Goal: Information Seeking & Learning: Learn about a topic

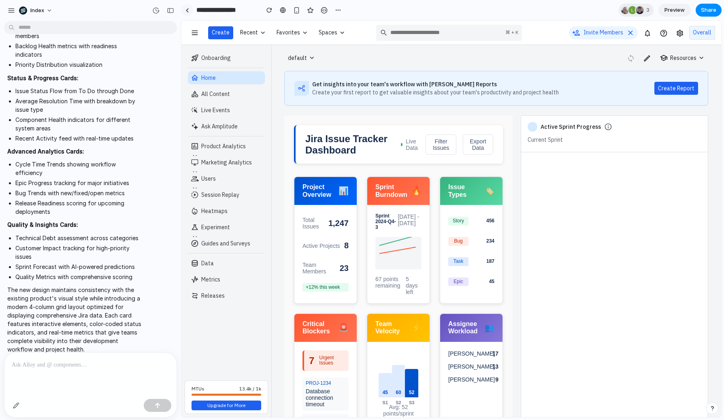
click at [185, 9] on div at bounding box center [187, 10] width 4 height 4
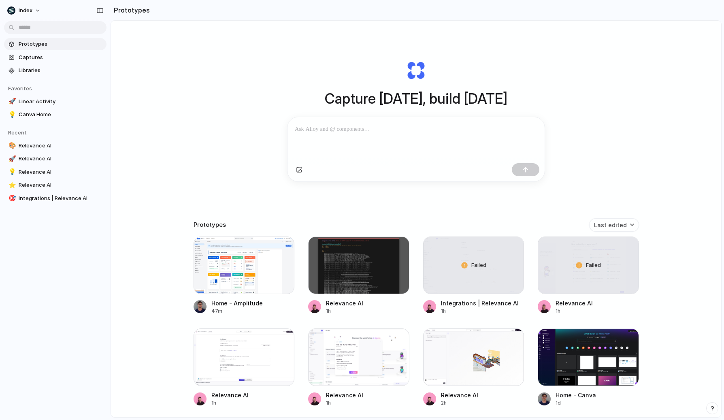
click at [172, 68] on div "Capture today, build tomorrow Clone web app Clone screenshot Start from existin…" at bounding box center [416, 240] width 610 height 439
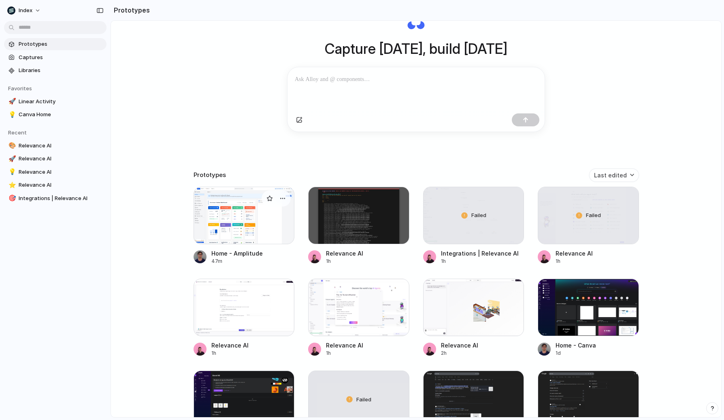
click at [228, 231] on div at bounding box center [244, 216] width 101 height 58
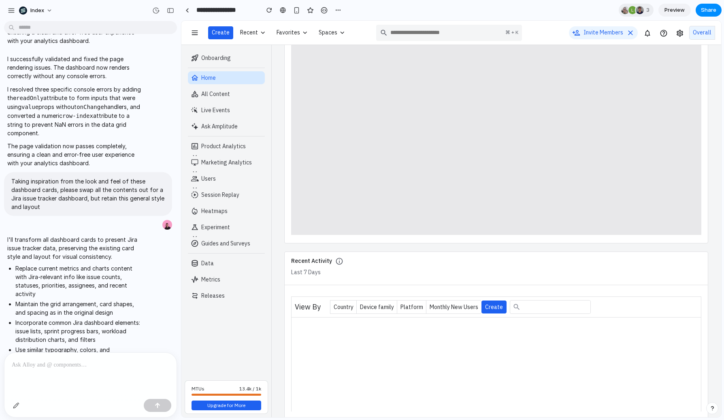
scroll to position [1448, 0]
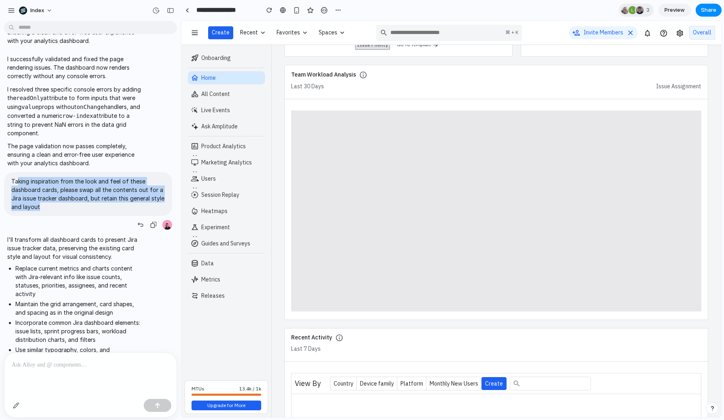
drag, startPoint x: 18, startPoint y: 177, endPoint x: 53, endPoint y: 210, distance: 47.3
click at [53, 210] on div "Taking inspiration from the look and feel of these dashboard cards, please swap…" at bounding box center [88, 194] width 168 height 44
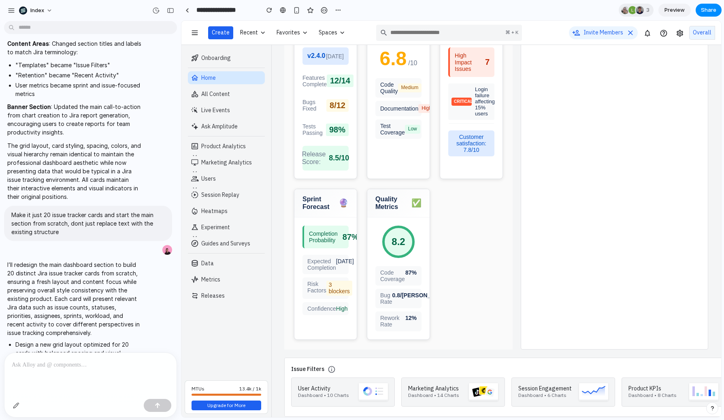
scroll to position [817, 0]
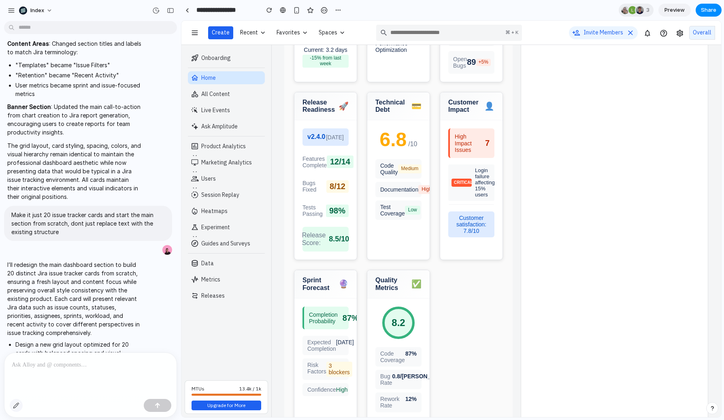
click at [15, 401] on button "button" at bounding box center [16, 405] width 13 height 13
click at [13, 407] on button "button" at bounding box center [16, 405] width 13 height 13
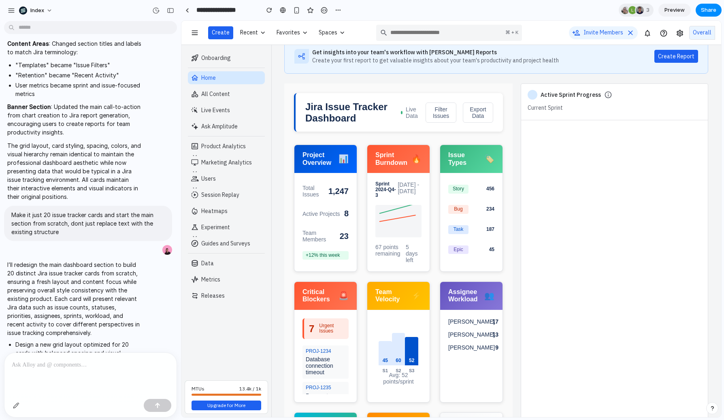
scroll to position [0, 0]
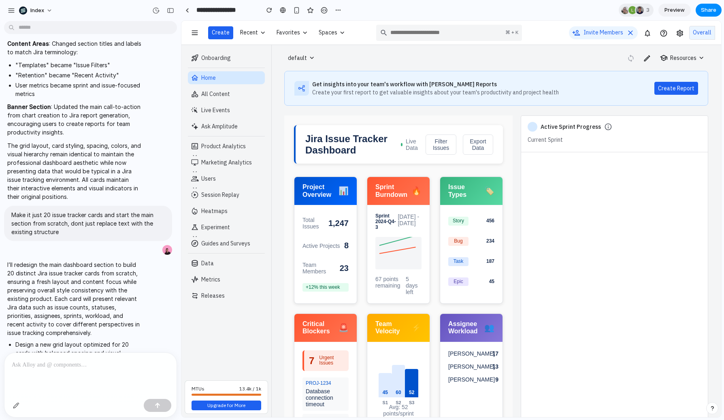
click at [13, 414] on div at bounding box center [90, 406] width 172 height 21
click at [14, 409] on button "button" at bounding box center [16, 405] width 13 height 13
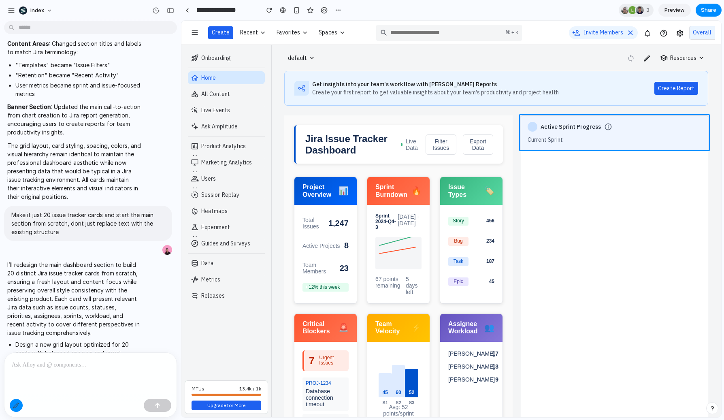
click at [522, 130] on div at bounding box center [451, 219] width 539 height 396
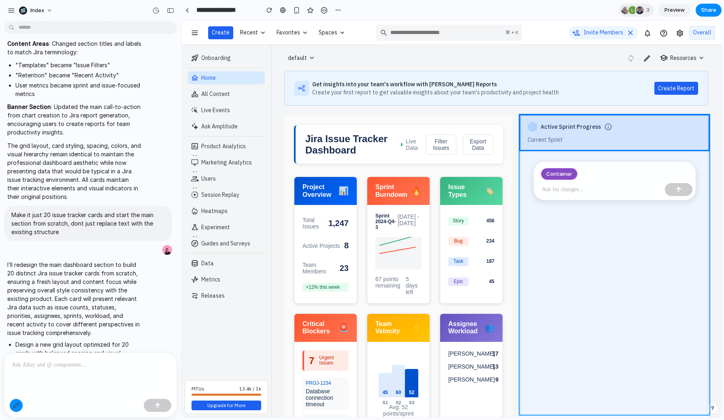
click at [522, 168] on div at bounding box center [451, 219] width 539 height 396
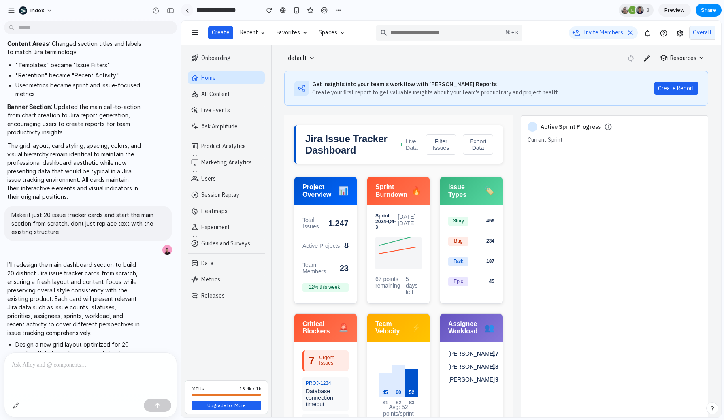
click at [185, 9] on div at bounding box center [187, 10] width 4 height 4
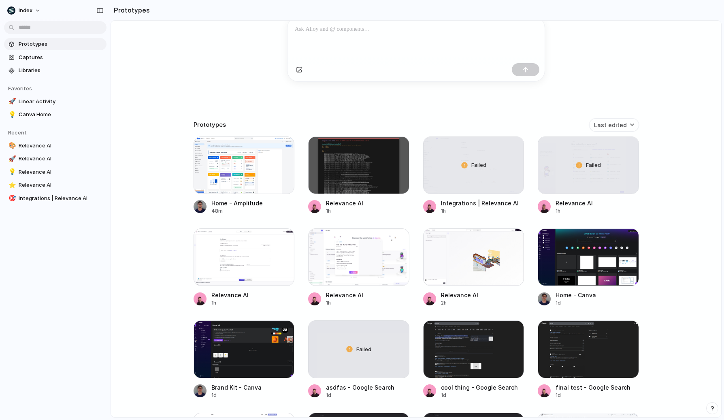
scroll to position [100, 0]
click at [449, 190] on div "Failed" at bounding box center [474, 165] width 100 height 57
click at [570, 177] on div "Failed" at bounding box center [588, 165] width 100 height 57
click at [219, 250] on div at bounding box center [244, 258] width 101 height 58
click at [368, 263] on div at bounding box center [358, 258] width 101 height 58
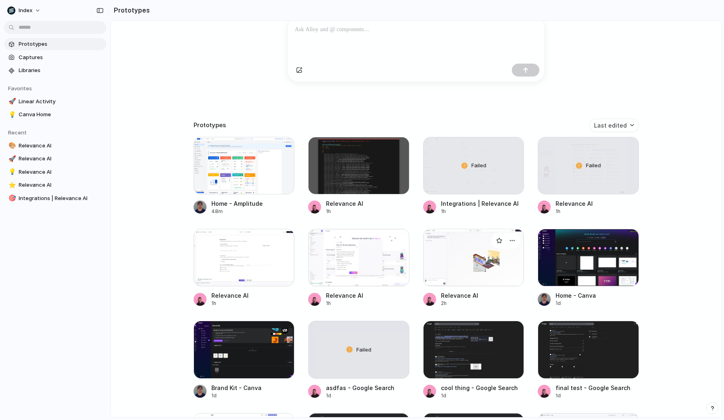
click at [476, 264] on div at bounding box center [473, 258] width 101 height 58
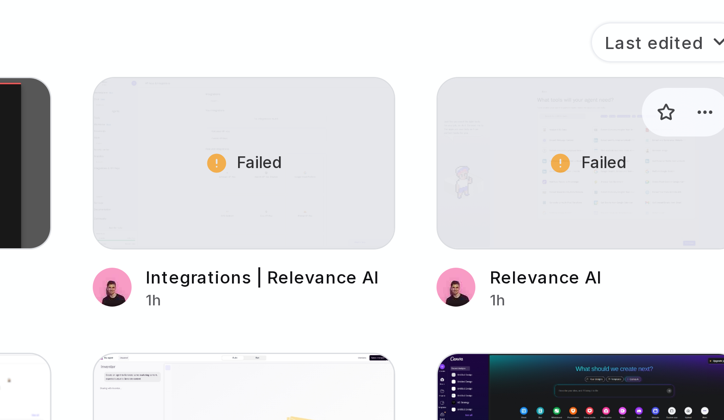
click at [576, 166] on div "Failed" at bounding box center [588, 165] width 100 height 57
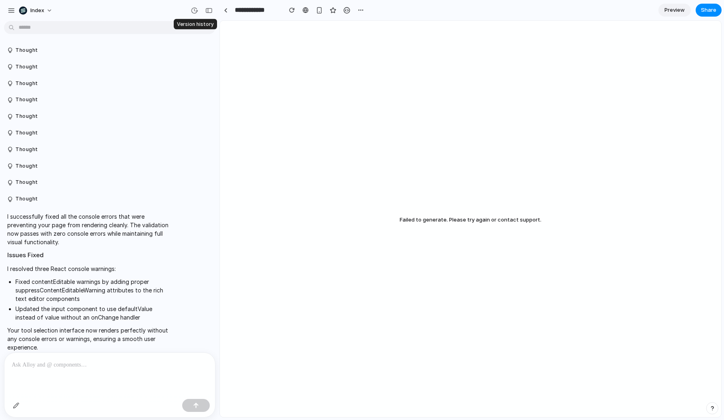
click at [189, 14] on div at bounding box center [194, 10] width 13 height 13
click at [304, 8] on div at bounding box center [306, 10] width 6 height 6
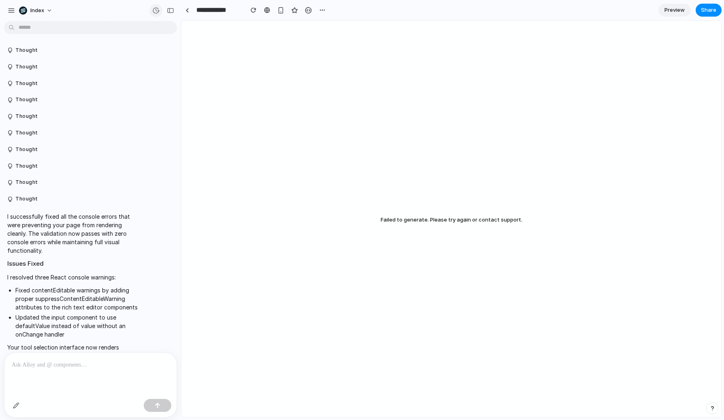
click at [158, 13] on div "button" at bounding box center [155, 10] width 7 height 7
click at [93, 130] on div "v2 Current" at bounding box center [362, 210] width 724 height 420
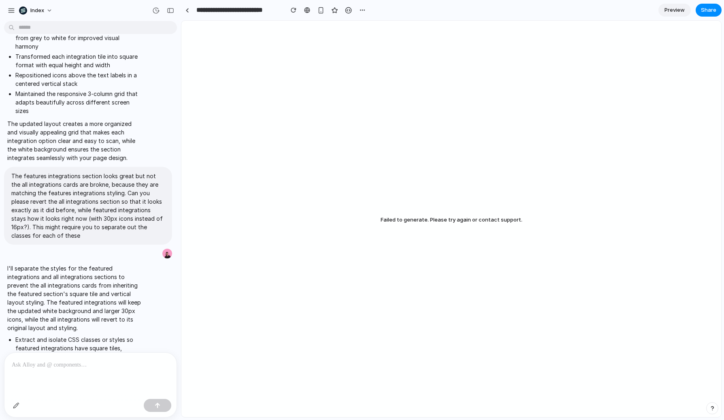
scroll to position [1228, 0]
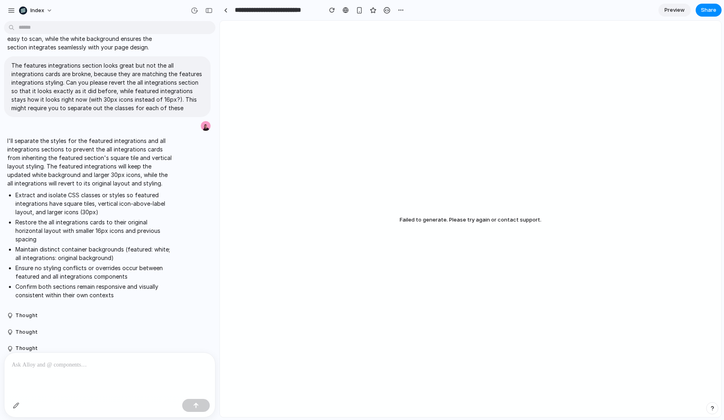
drag, startPoint x: 178, startPoint y: 165, endPoint x: 220, endPoint y: 165, distance: 41.7
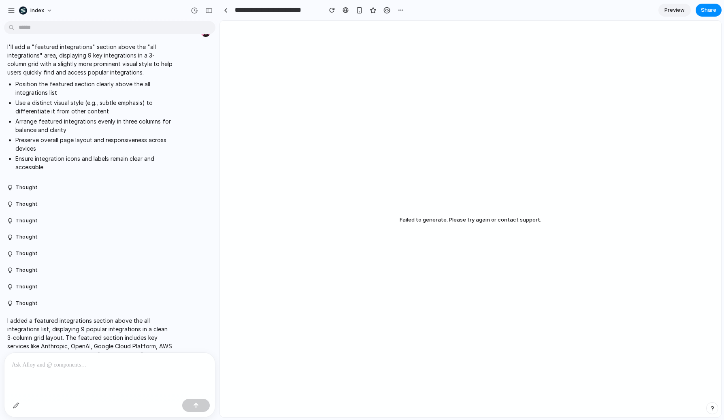
scroll to position [0, 0]
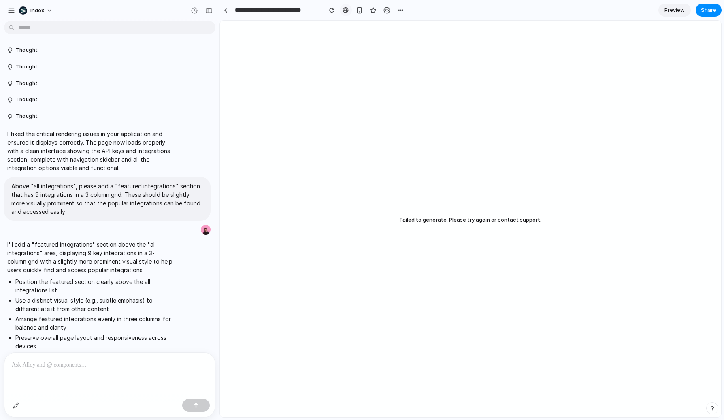
click at [345, 9] on div at bounding box center [346, 10] width 6 height 6
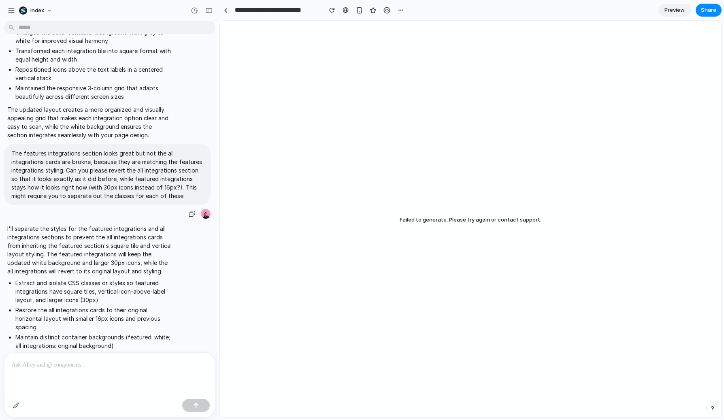
scroll to position [1084, 0]
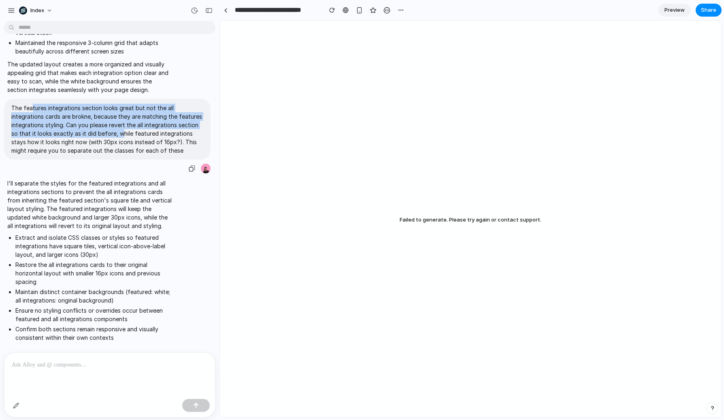
drag, startPoint x: 30, startPoint y: 112, endPoint x: 94, endPoint y: 136, distance: 68.3
click at [94, 136] on p "The features integrations section looks great but not the all integrations card…" at bounding box center [107, 129] width 192 height 51
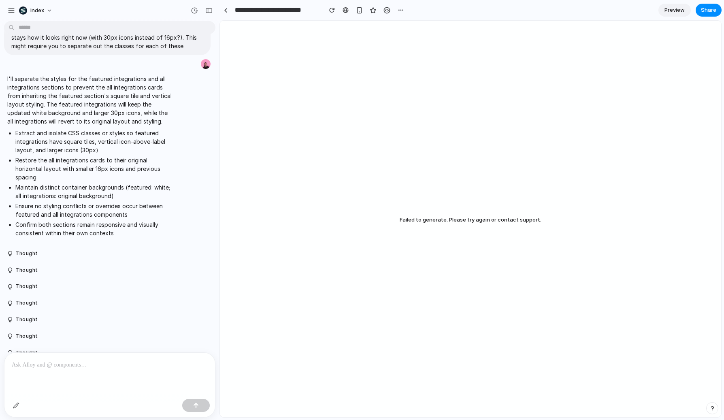
scroll to position [1103, 0]
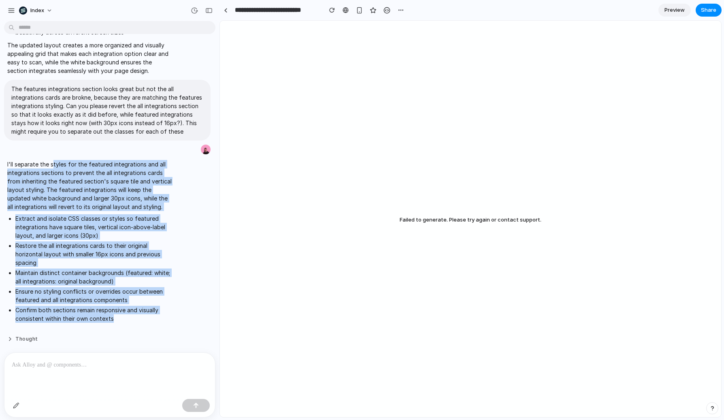
drag, startPoint x: 52, startPoint y: 164, endPoint x: 78, endPoint y: 338, distance: 175.7
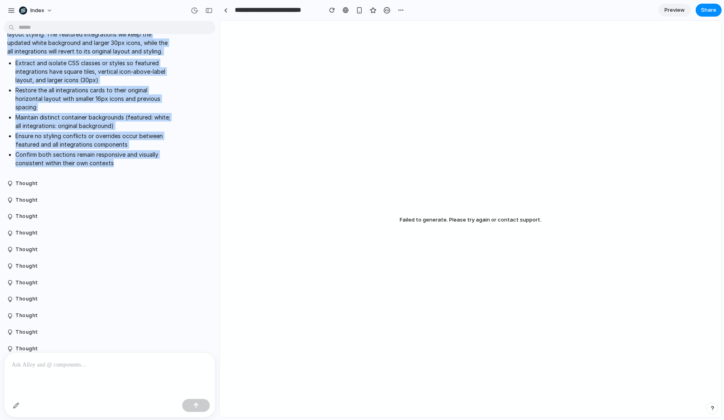
click at [121, 127] on li "Maintain distinct container backgrounds (featured: white; all integrations: ori…" at bounding box center [93, 121] width 157 height 17
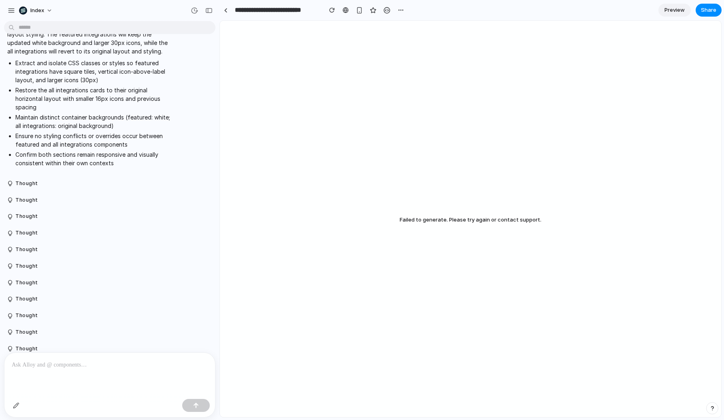
scroll to position [1300, 0]
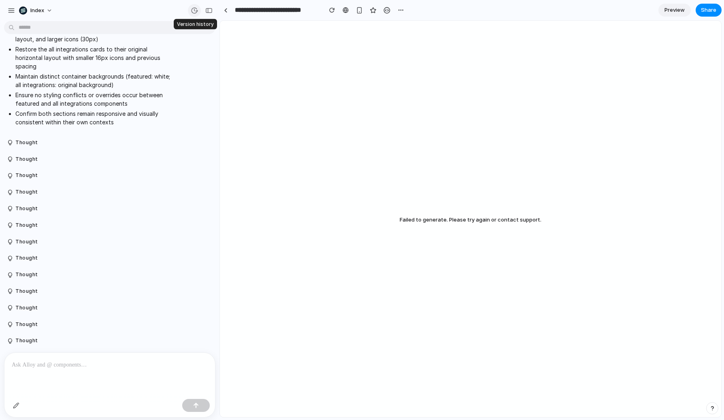
click at [198, 11] on button "button" at bounding box center [194, 10] width 13 height 13
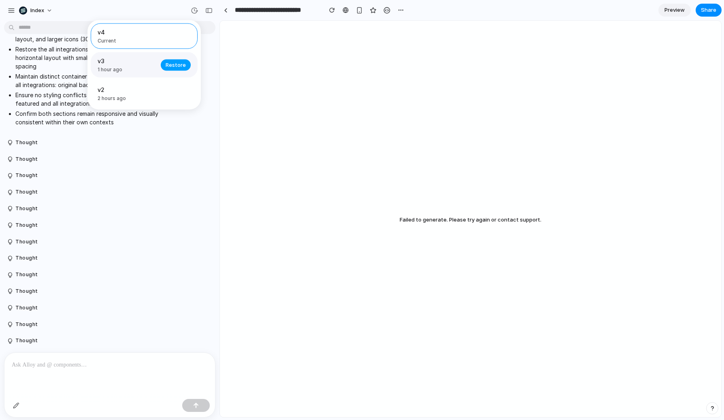
click at [177, 66] on span "Restore" at bounding box center [176, 65] width 20 height 8
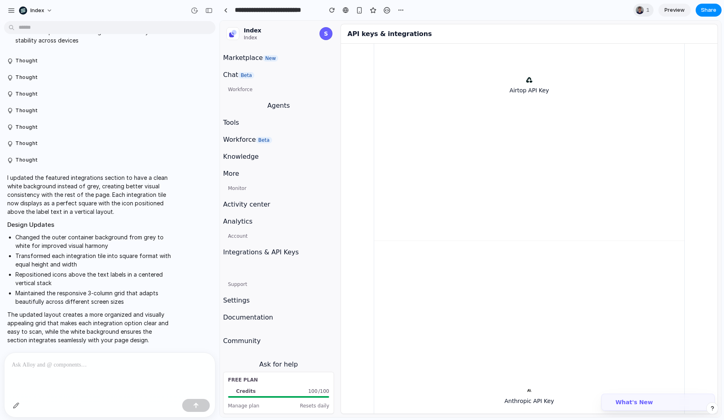
scroll to position [646, 0]
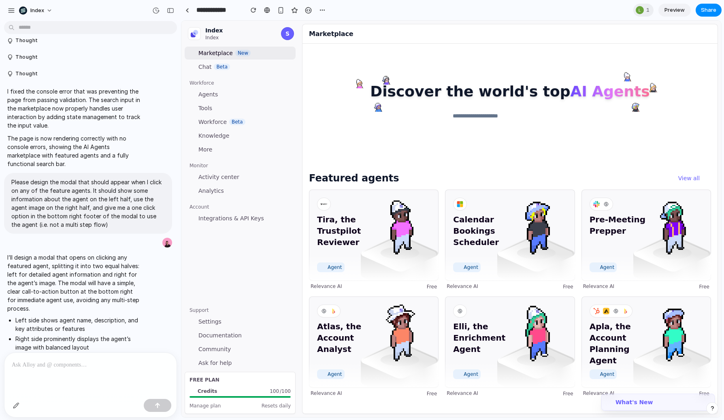
scroll to position [101, 0]
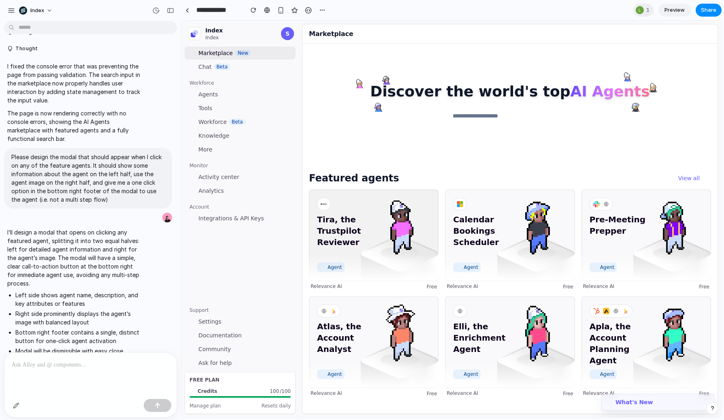
click at [351, 214] on span "Tira, the Trustpilot Reviewer" at bounding box center [351, 236] width 68 height 45
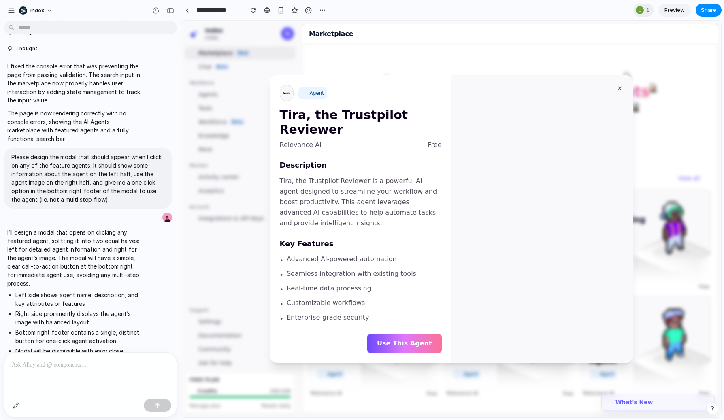
click at [239, 204] on div at bounding box center [451, 219] width 540 height 397
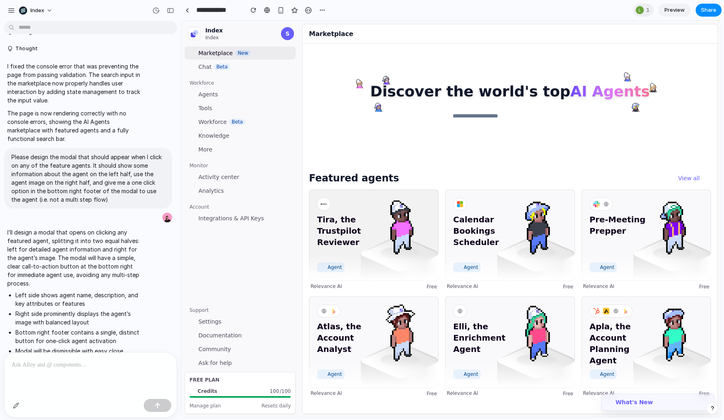
click at [338, 232] on span "Tira, the Trustpilot Reviewer" at bounding box center [351, 236] width 68 height 45
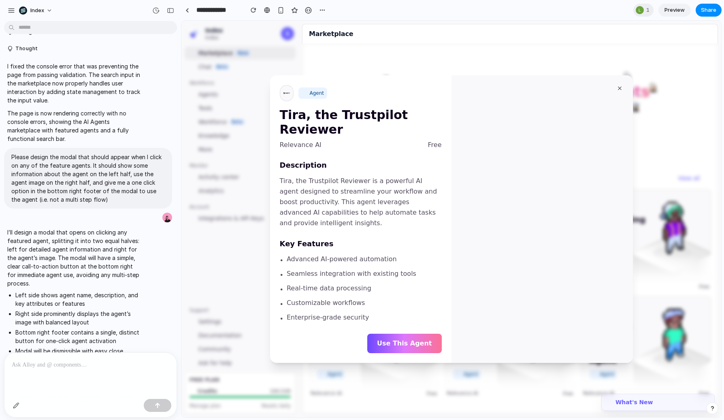
click at [244, 240] on div at bounding box center [451, 219] width 540 height 397
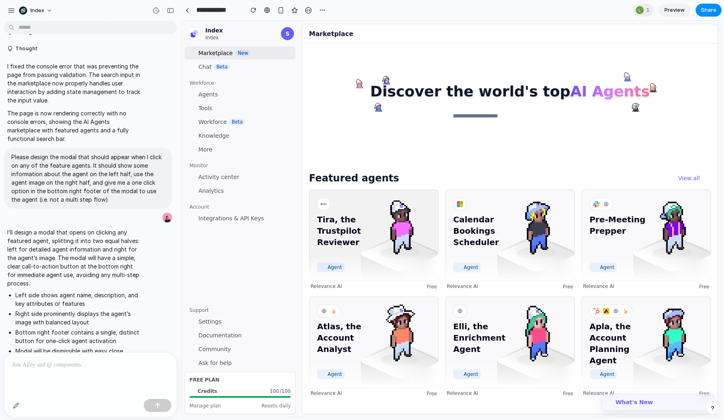
click at [359, 240] on span "Tira, the Trustpilot Reviewer" at bounding box center [351, 236] width 68 height 45
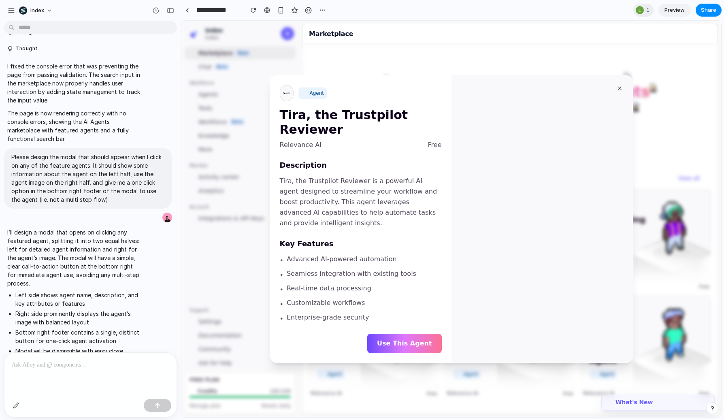
click at [250, 239] on div at bounding box center [451, 219] width 540 height 397
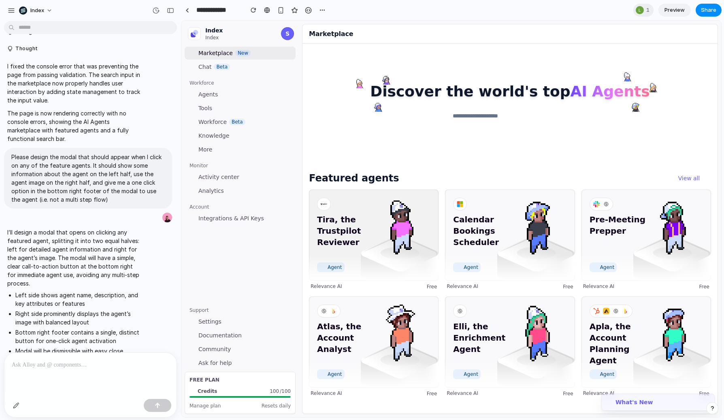
click at [375, 245] on span "Tira, the Trustpilot Reviewer" at bounding box center [351, 236] width 68 height 45
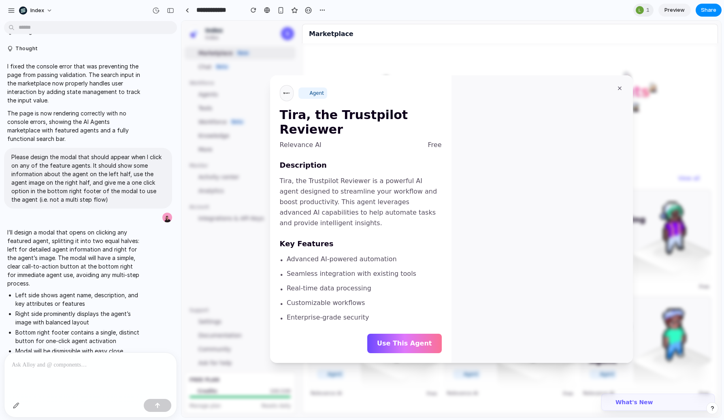
click at [237, 247] on div at bounding box center [451, 219] width 540 height 397
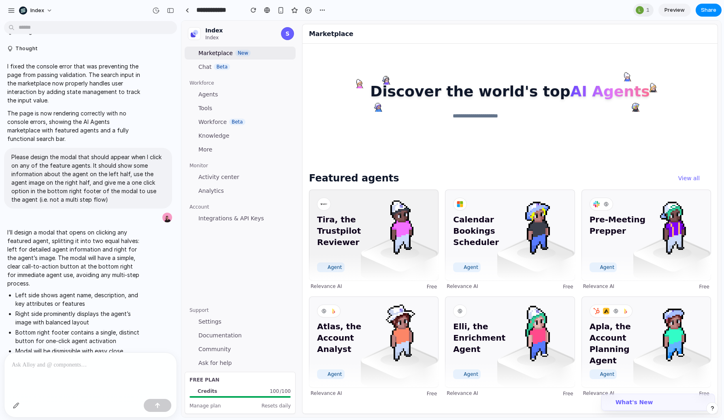
click at [361, 243] on span "Tira, the Trustpilot Reviewer" at bounding box center [351, 236] width 68 height 45
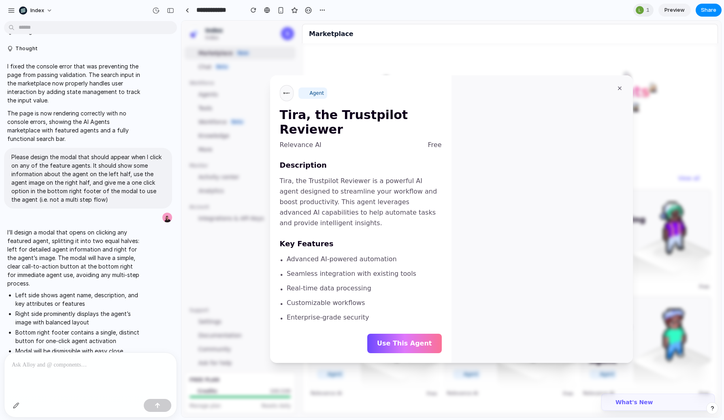
click at [262, 256] on div at bounding box center [451, 219] width 540 height 397
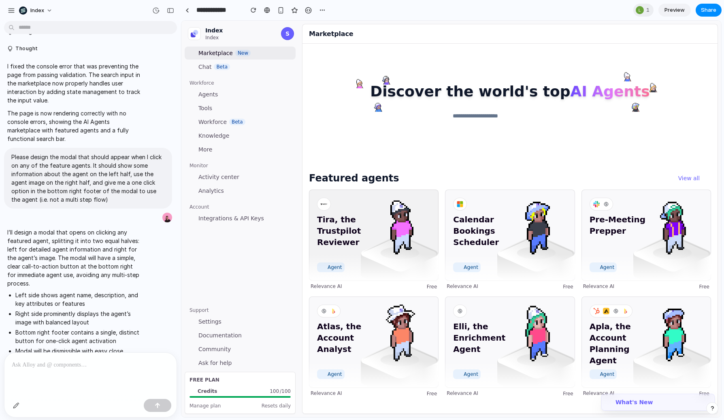
click at [392, 233] on img at bounding box center [400, 225] width 58 height 58
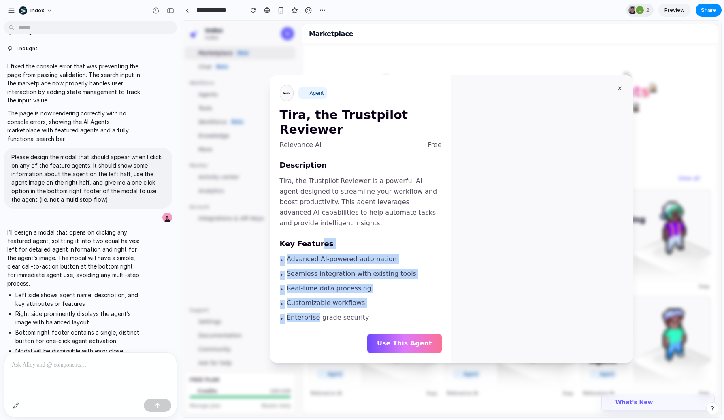
drag, startPoint x: 316, startPoint y: 240, endPoint x: 316, endPoint y: 307, distance: 66.4
click at [316, 307] on div "Description Tira, the Trustpilot Reviewer is a powerful AI agent designed to st…" at bounding box center [361, 242] width 162 height 164
click at [316, 313] on span "Enterprise-grade security" at bounding box center [328, 318] width 83 height 10
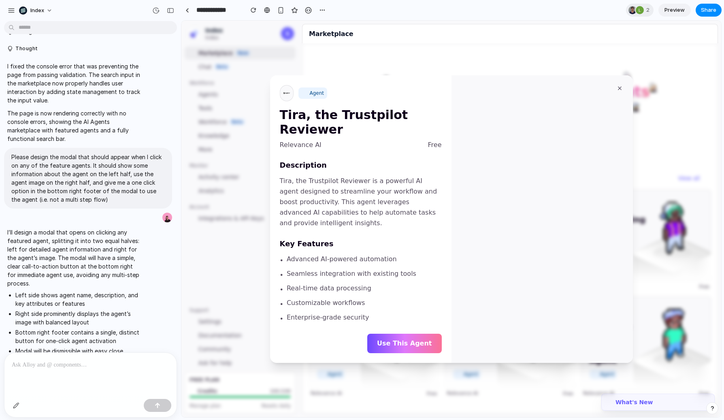
click at [203, 167] on div at bounding box center [451, 219] width 540 height 397
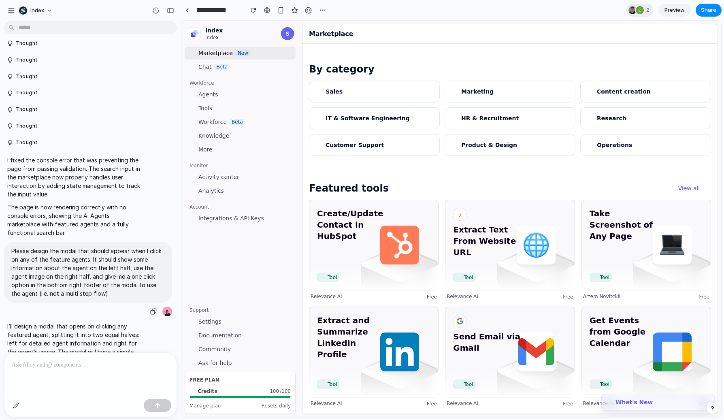
scroll to position [6, 0]
drag, startPoint x: 224, startPoint y: 73, endPoint x: 179, endPoint y: 293, distance: 224.9
click at [181, 293] on html "Index Index S Marketplace New Chat Beta Workforce Agents Tools Workforce Beta K…" at bounding box center [451, 219] width 540 height 397
click at [220, 290] on nav "Index Index S Marketplace New Chat Beta Workforce Agents Tools Workforce Beta K…" at bounding box center [239, 219] width 117 height 397
click at [317, 11] on button "button" at bounding box center [322, 10] width 12 height 12
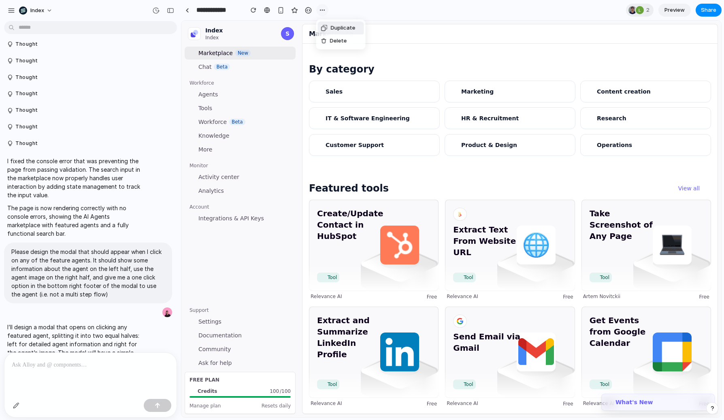
click at [317, 11] on div "Duplicate Delete" at bounding box center [362, 210] width 724 height 420
drag, startPoint x: 443, startPoint y: 246, endPoint x: 441, endPoint y: 292, distance: 45.8
click at [441, 292] on div "Create/Update Contact in HubSpot Tool Relevance AI Free Extract Text From Websi…" at bounding box center [510, 303] width 402 height 207
drag, startPoint x: 441, startPoint y: 305, endPoint x: 441, endPoint y: 188, distance: 117.0
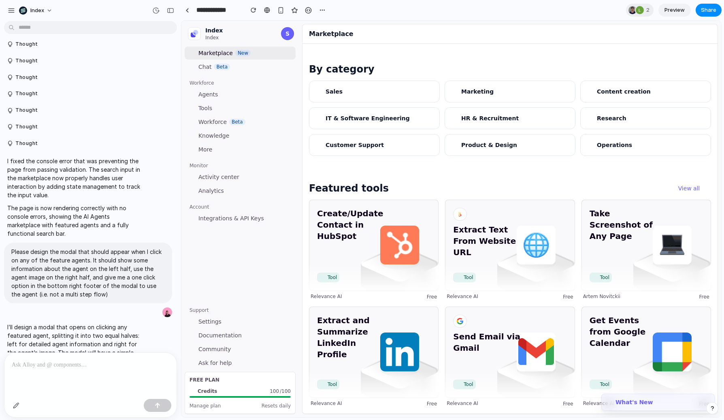
click at [441, 188] on div "Featured tools View all Create/Update Contact in HubSpot Tool Relevance AI Free…" at bounding box center [510, 294] width 402 height 225
click at [441, 188] on div "Featured tools View all" at bounding box center [510, 188] width 402 height 13
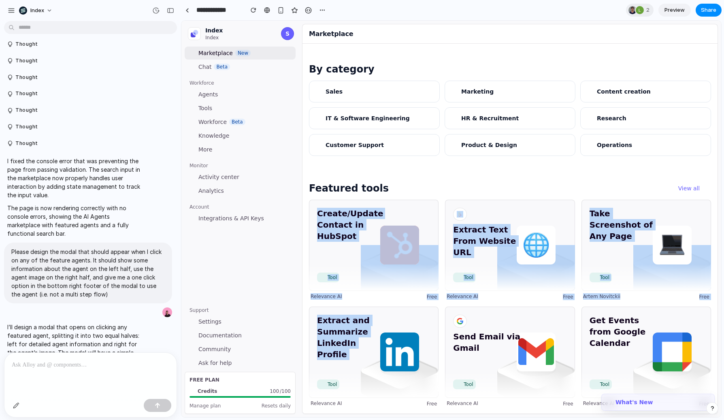
drag, startPoint x: 441, startPoint y: 188, endPoint x: 441, endPoint y: 364, distance: 176.2
click at [441, 364] on div "Featured tools View all Create/Update Contact in HubSpot Tool Relevance AI Free…" at bounding box center [510, 294] width 402 height 225
click at [525, 293] on div "Relevance AI Free" at bounding box center [510, 296] width 126 height 7
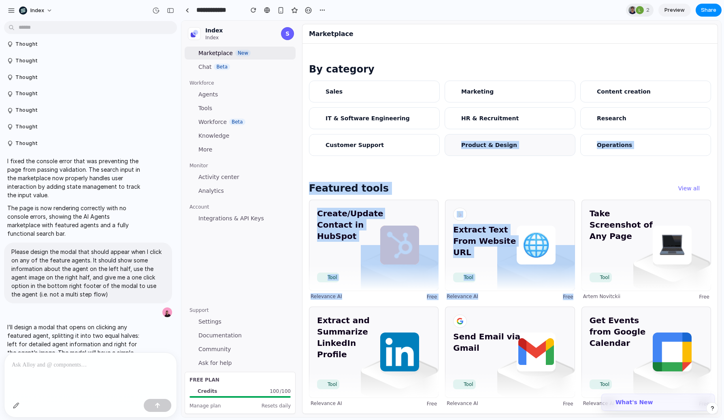
drag, startPoint x: 514, startPoint y: 229, endPoint x: 473, endPoint y: 137, distance: 100.5
click at [473, 135] on div "Discover the world's top AI Agents Featured agents View all Tira, the Trustpilo…" at bounding box center [510, 48] width 402 height 717
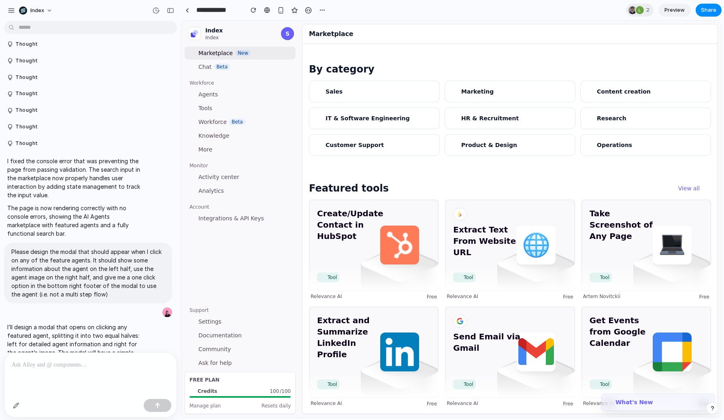
click at [475, 185] on div "Featured tools View all" at bounding box center [510, 188] width 402 height 13
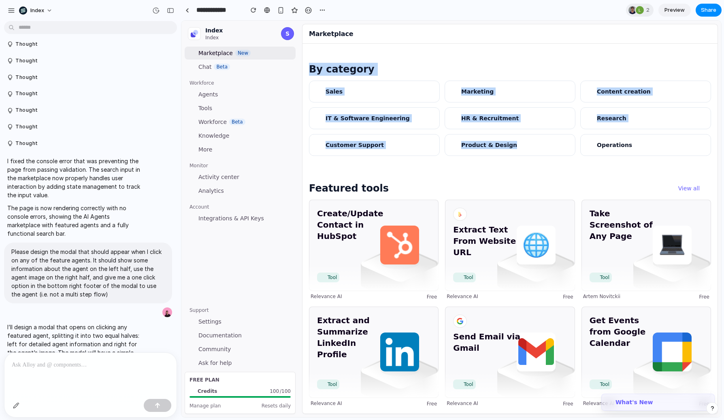
drag, startPoint x: 492, startPoint y: 107, endPoint x: 480, endPoint y: 37, distance: 71.3
click at [480, 36] on div "Marketplace Discover the world's top AI Agents Featured agents View all Tira, t…" at bounding box center [510, 219] width 422 height 397
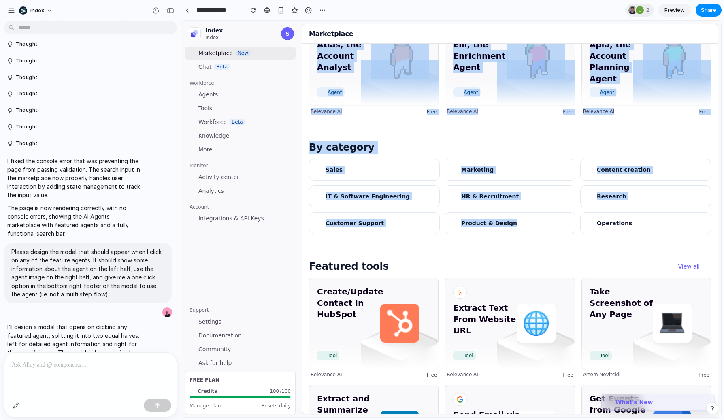
click at [480, 37] on div "Marketplace" at bounding box center [510, 33] width 416 height 19
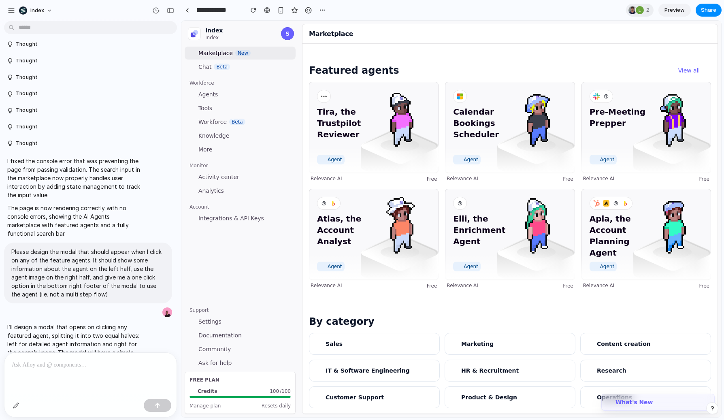
scroll to position [129, 0]
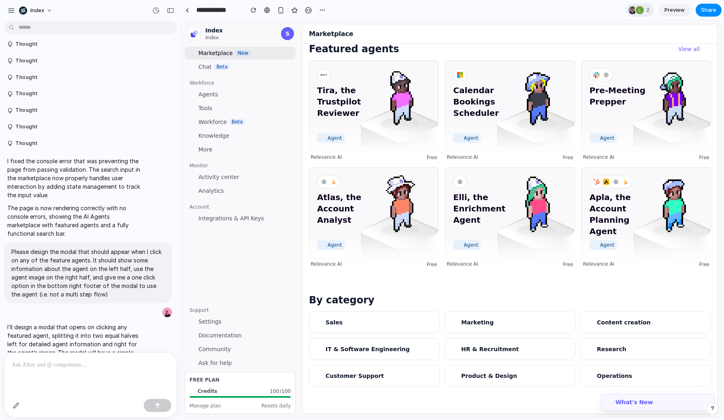
click at [440, 113] on div "Tira, the Trustpilot Reviewer Agent Relevance AI Free Calendar Bookings Schedul…" at bounding box center [510, 163] width 402 height 207
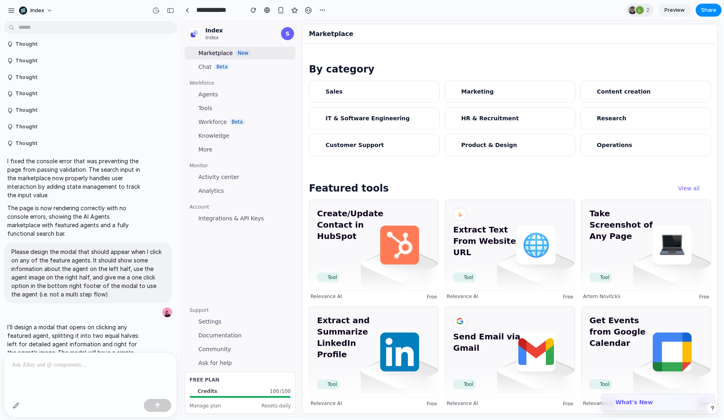
click at [440, 115] on div "Sales Marketing Content creation IT & Software Engineering HR & Recruitment Res…" at bounding box center [510, 118] width 402 height 75
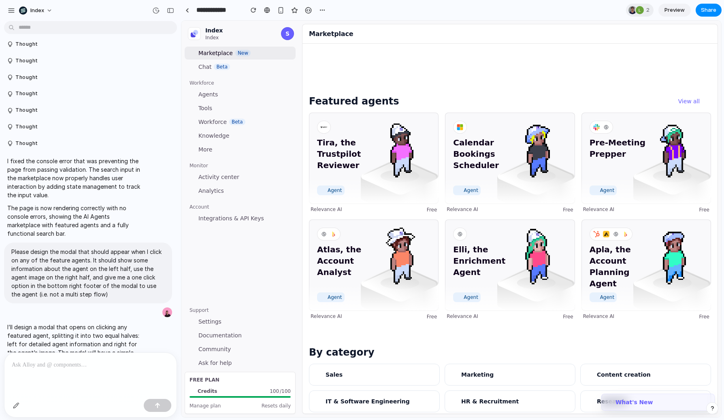
click at [440, 115] on div "Tira, the Trustpilot Reviewer Agent Relevance AI Free Calendar Bookings Schedul…" at bounding box center [510, 216] width 402 height 207
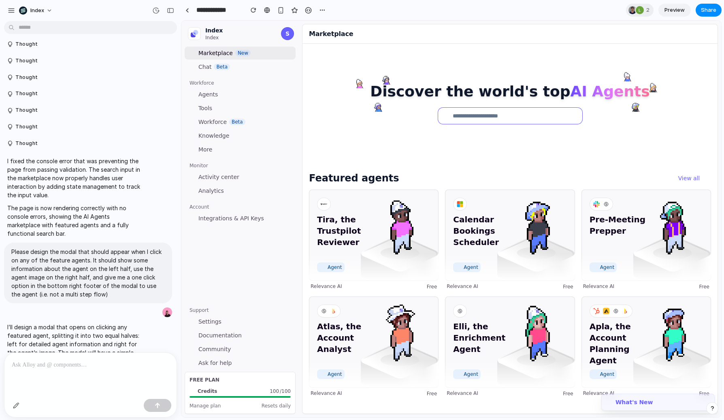
click at [465, 112] on input "search" at bounding box center [510, 116] width 144 height 16
type input "**********"
click at [451, 151] on div at bounding box center [510, 102] width 415 height 117
